Goal: Information Seeking & Learning: Learn about a topic

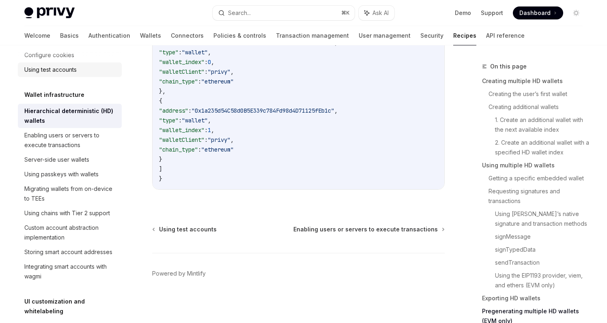
scroll to position [177, 0]
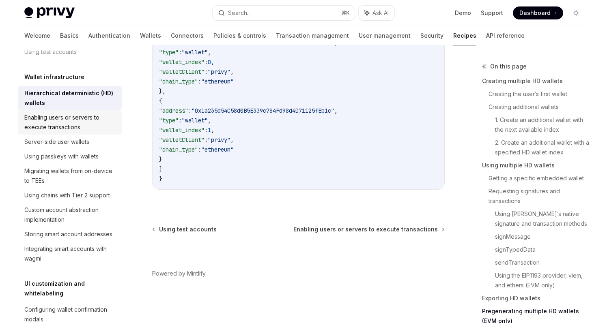
click at [83, 127] on div "Enabling users or servers to execute transactions" at bounding box center [70, 122] width 93 height 19
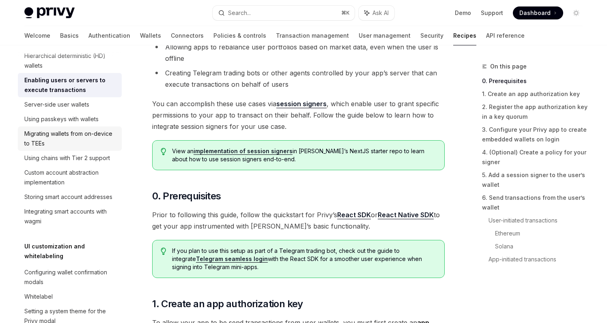
scroll to position [222, 0]
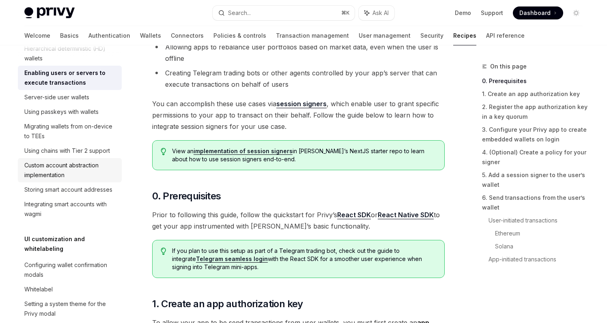
click at [70, 171] on div "Custom account abstraction implementation" at bounding box center [70, 170] width 93 height 19
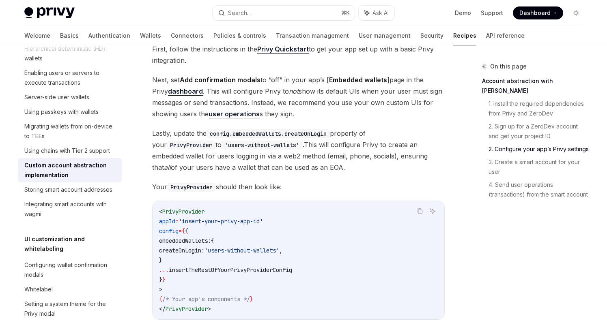
scroll to position [489, 0]
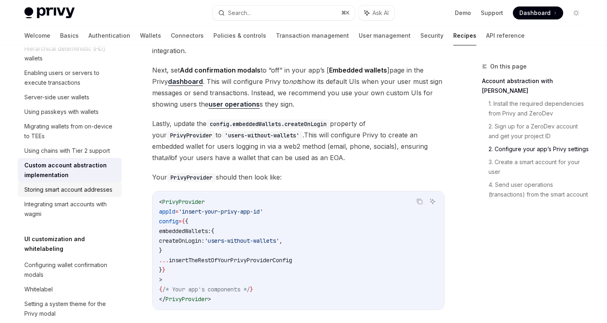
click at [67, 191] on div "Storing smart account addresses" at bounding box center [68, 190] width 88 height 10
type textarea "*"
